Goal: Task Accomplishment & Management: Manage account settings

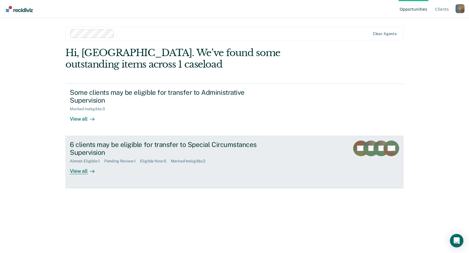
click at [126, 154] on div "6 clients may be eligible for transfer to Special Circumstances Supervision" at bounding box center [168, 149] width 197 height 16
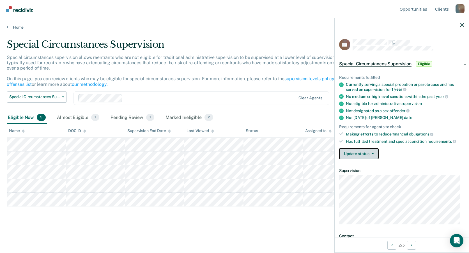
click at [349, 154] on button "Update status" at bounding box center [359, 153] width 40 height 11
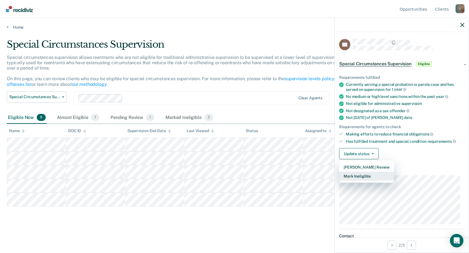
click at [358, 179] on button "Mark Ineligible" at bounding box center [366, 176] width 55 height 9
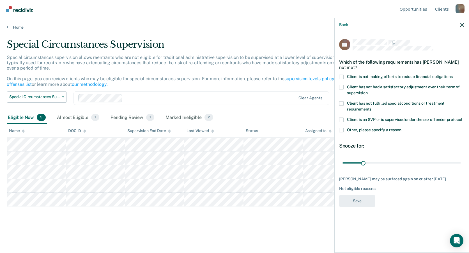
click at [415, 76] on span "Client is not making efforts to reduce financial obligations" at bounding box center [400, 76] width 106 height 4
click at [453, 75] on input "Client is not making efforts to reduce financial obligations" at bounding box center [453, 75] width 0 height 0
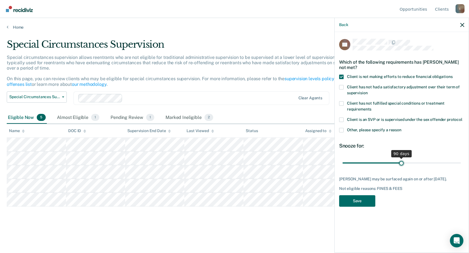
drag, startPoint x: 368, startPoint y: 162, endPoint x: 402, endPoint y: 163, distance: 33.7
type input "90"
click at [402, 163] on input "range" at bounding box center [402, 163] width 118 height 10
click at [369, 204] on button "Save" at bounding box center [357, 201] width 36 height 12
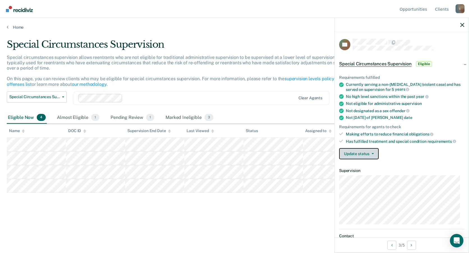
click at [362, 157] on button "Update status" at bounding box center [359, 153] width 40 height 11
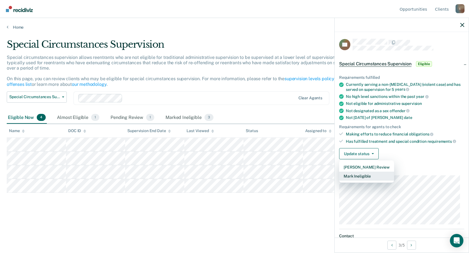
click at [359, 175] on button "Mark Ineligible" at bounding box center [366, 176] width 55 height 9
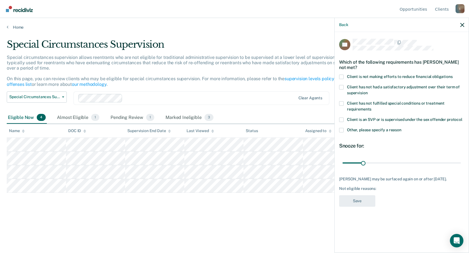
click at [339, 80] on label "Client is not making efforts to reduce financial obligations" at bounding box center [401, 78] width 125 height 6
click at [453, 75] on input "Client is not making efforts to reduce financial obligations" at bounding box center [453, 75] width 0 height 0
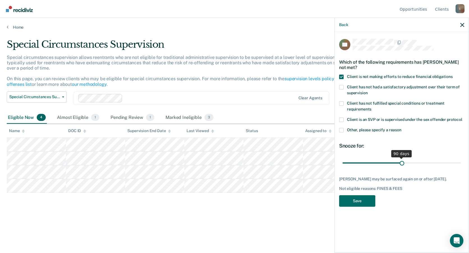
drag, startPoint x: 363, startPoint y: 163, endPoint x: 407, endPoint y: 165, distance: 43.9
type input "91"
click at [403, 165] on input "range" at bounding box center [402, 163] width 118 height 10
click at [359, 198] on button "Save" at bounding box center [357, 201] width 36 height 12
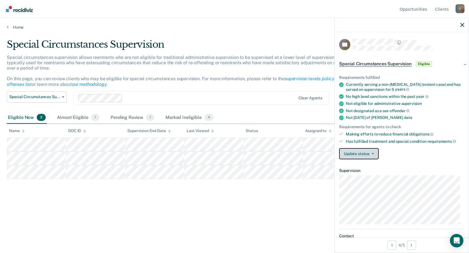
click at [370, 152] on button "Update status" at bounding box center [359, 153] width 40 height 11
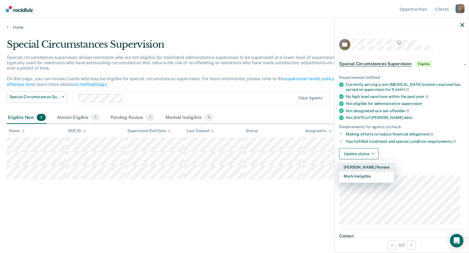
click at [366, 167] on button "[PERSON_NAME] Review" at bounding box center [366, 167] width 55 height 9
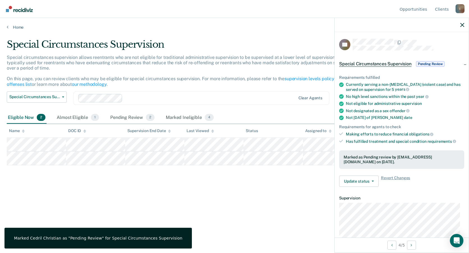
click at [284, 193] on div "Special Circumstances Supervision Special circumstances supervision allows reen…" at bounding box center [235, 125] width 456 height 172
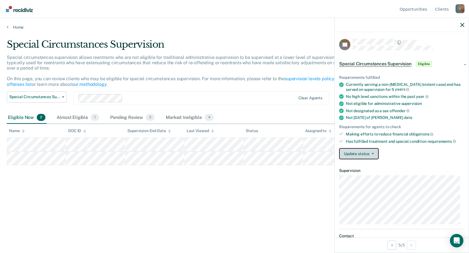
click at [353, 152] on button "Update status" at bounding box center [359, 153] width 40 height 11
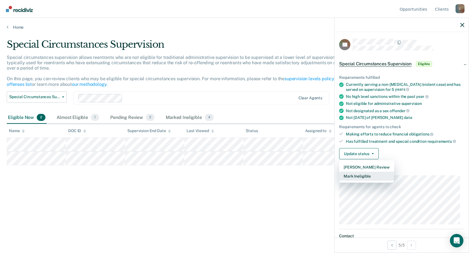
click at [354, 176] on button "Mark Ineligible" at bounding box center [366, 176] width 55 height 9
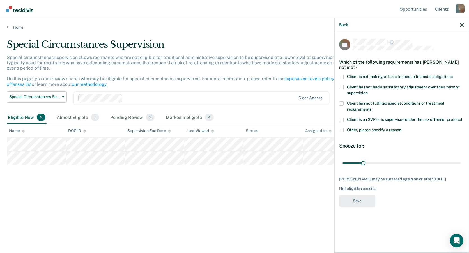
click at [346, 76] on label "Client is not making efforts to reduce financial obligations" at bounding box center [401, 78] width 125 height 6
click at [453, 75] on input "Client is not making efforts to reduce financial obligations" at bounding box center [453, 75] width 0 height 0
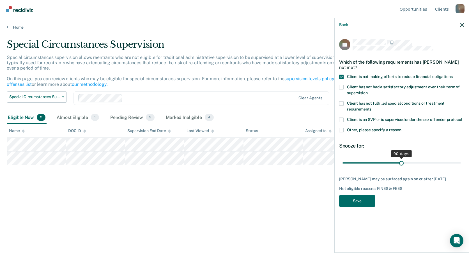
drag, startPoint x: 365, startPoint y: 161, endPoint x: 402, endPoint y: 166, distance: 37.1
type input "90"
click at [402, 166] on input "range" at bounding box center [402, 163] width 118 height 10
click at [355, 203] on button "Save" at bounding box center [357, 201] width 36 height 12
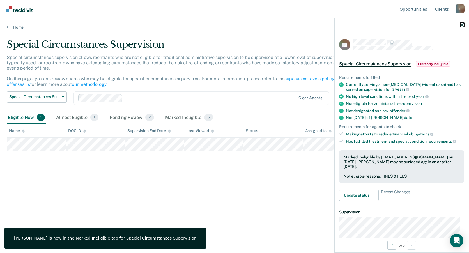
click at [464, 25] on icon "button" at bounding box center [463, 25] width 4 height 4
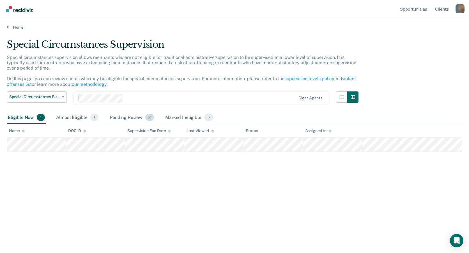
click at [126, 117] on div "Pending Review 2" at bounding box center [132, 118] width 47 height 12
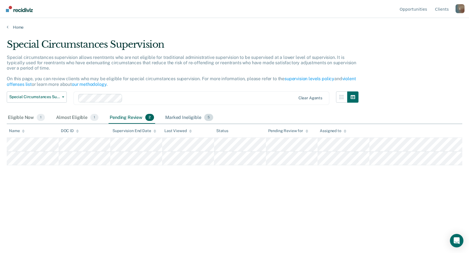
click at [177, 116] on div "Marked Ineligible 5" at bounding box center [189, 118] width 50 height 12
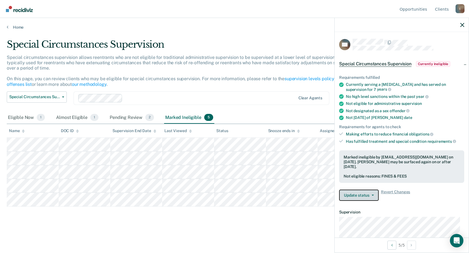
click at [373, 196] on button "Update status" at bounding box center [359, 195] width 40 height 11
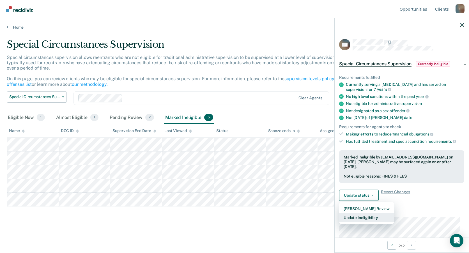
click at [370, 220] on button "Update Ineligibility" at bounding box center [366, 217] width 55 height 9
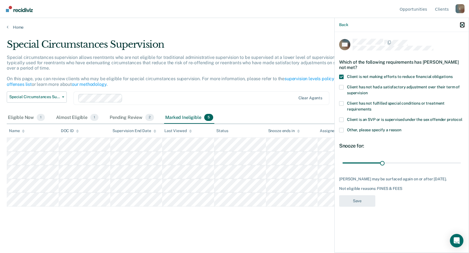
click at [464, 24] on icon "button" at bounding box center [463, 25] width 4 height 4
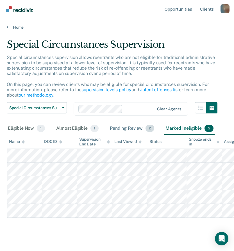
click at [147, 130] on span "2" at bounding box center [149, 128] width 9 height 7
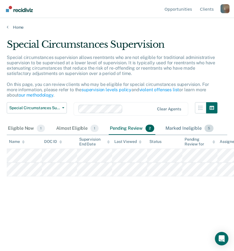
click at [186, 131] on div "Marked Ineligible 5" at bounding box center [189, 128] width 50 height 12
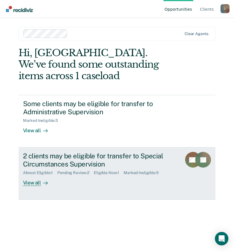
click at [140, 191] on link "2 clients may be eligible for transfer to Special Circumstances Supervision Alm…" at bounding box center [117, 173] width 197 height 52
